Goal: Find contact information: Find contact information

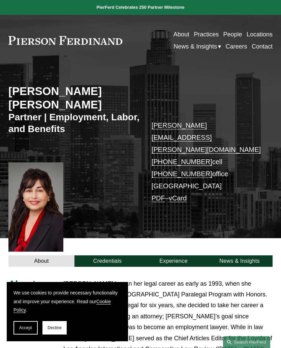
click at [26, 332] on button "Accept" at bounding box center [25, 327] width 24 height 13
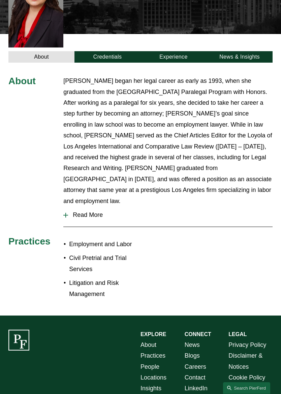
scroll to position [204, 0]
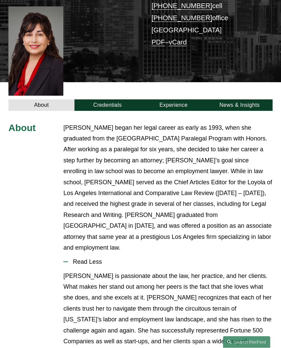
scroll to position [0, 0]
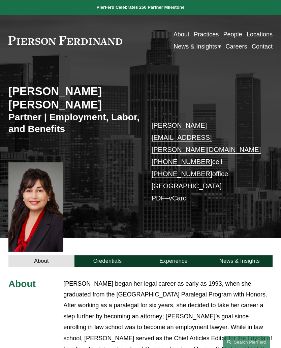
click at [0, 0] on div at bounding box center [0, 0] width 0 height 0
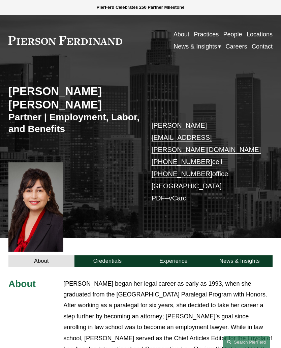
click at [82, 293] on link "Contact" at bounding box center [57, 294] width 68 height 20
click at [0, 0] on div at bounding box center [0, 0] width 0 height 0
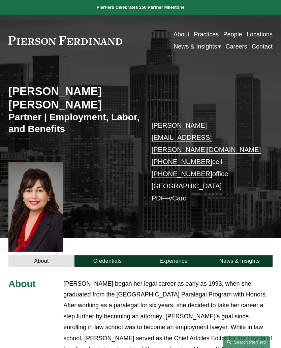
click at [258, 256] on link "News & Insights" at bounding box center [240, 261] width 66 height 11
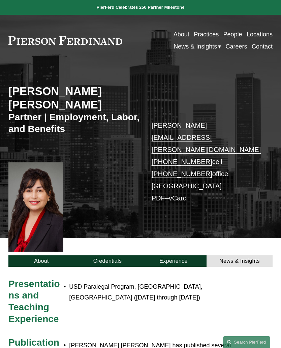
click at [247, 256] on link "News & Insights" at bounding box center [240, 261] width 66 height 11
click at [185, 256] on link "Experience" at bounding box center [174, 261] width 66 height 11
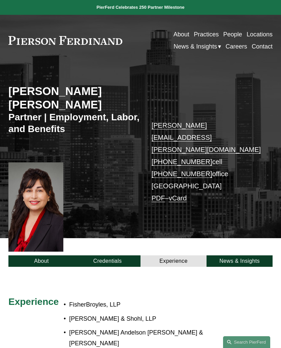
click at [111, 256] on link "Credentials" at bounding box center [108, 261] width 66 height 11
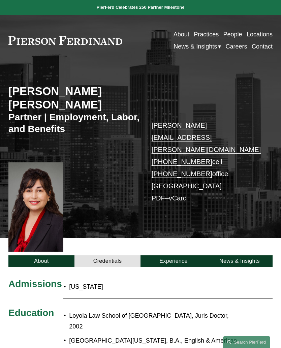
click at [59, 256] on link "About" at bounding box center [41, 261] width 66 height 11
